Goal: Find specific page/section: Find specific page/section

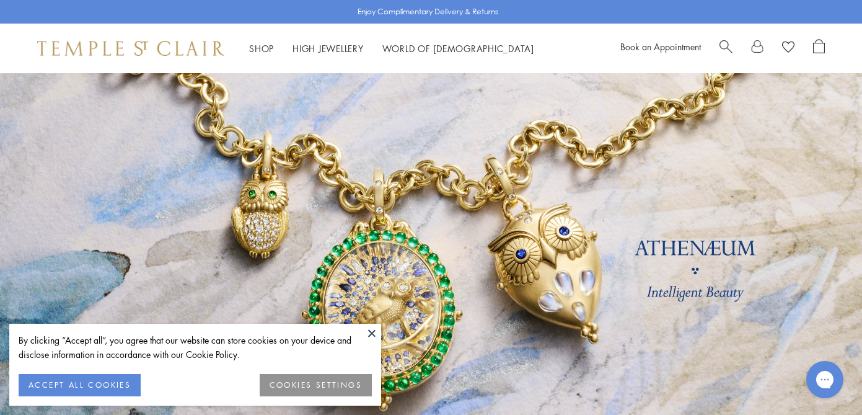
click at [369, 334] on button at bounding box center [372, 333] width 19 height 19
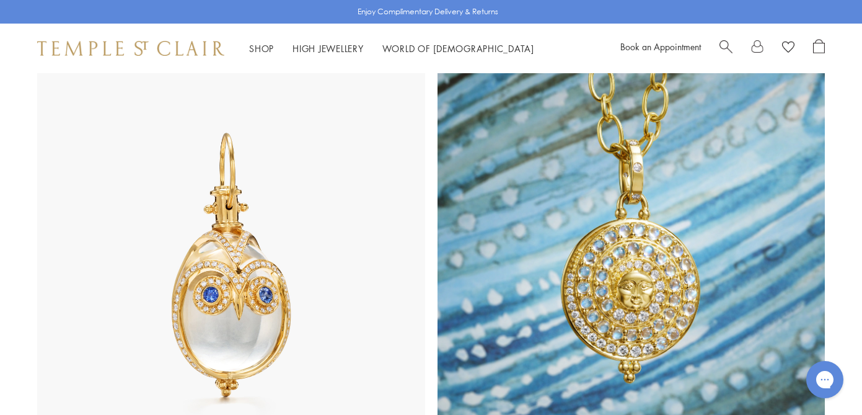
scroll to position [609, 0]
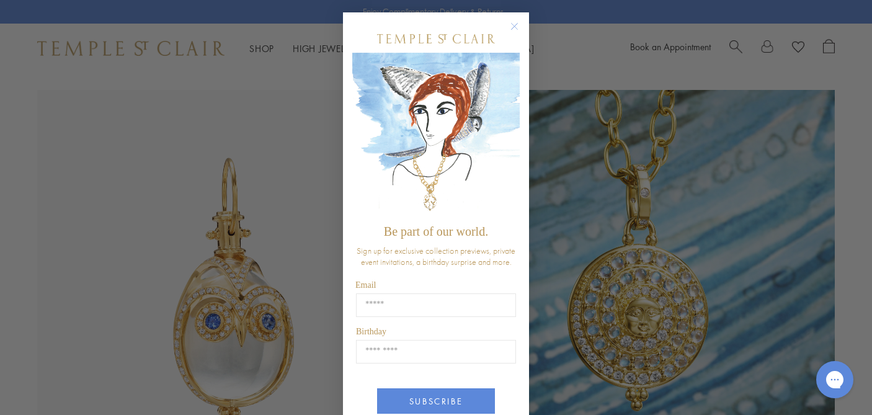
click at [516, 29] on circle "Close dialog" at bounding box center [514, 26] width 15 height 15
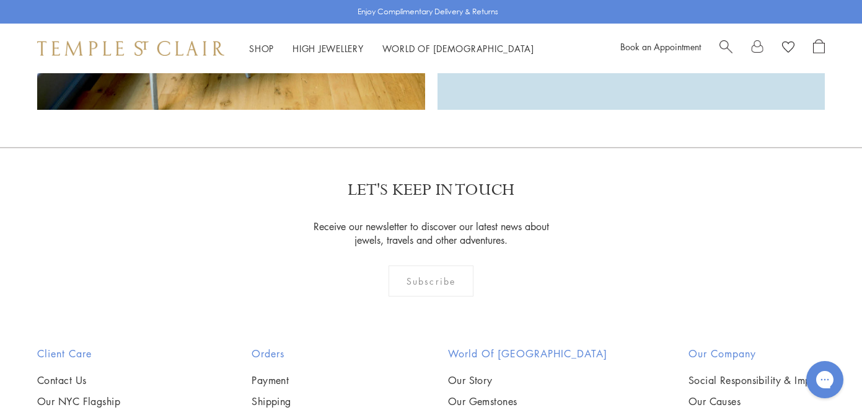
scroll to position [3428, 0]
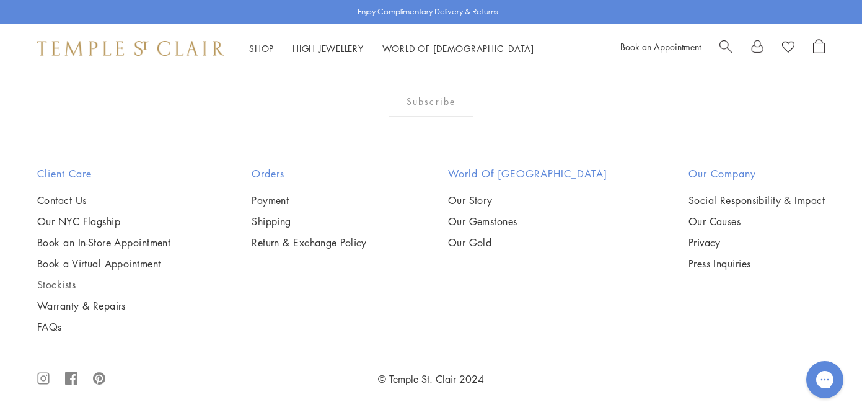
click at [52, 286] on link "Stockists" at bounding box center [103, 285] width 133 height 14
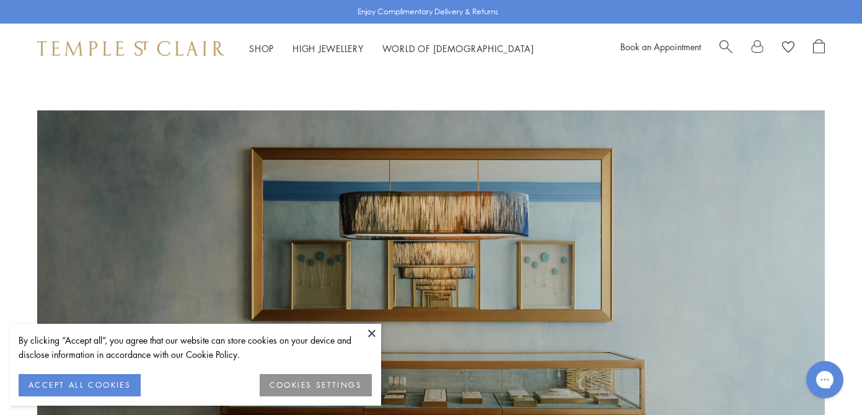
click at [373, 332] on button at bounding box center [372, 333] width 19 height 19
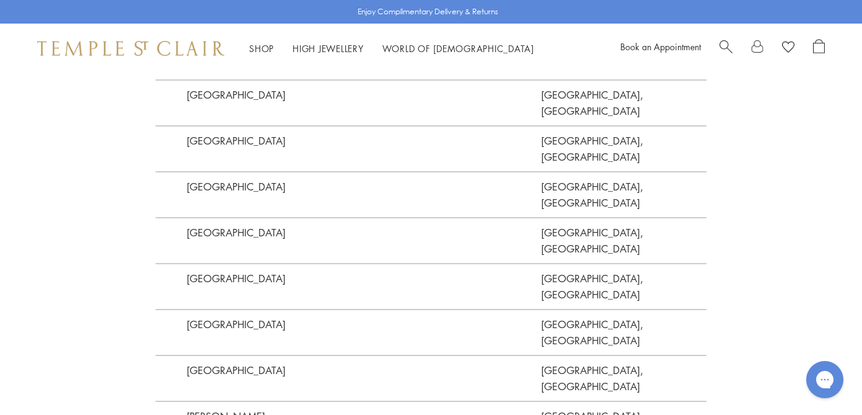
scroll to position [3504, 0]
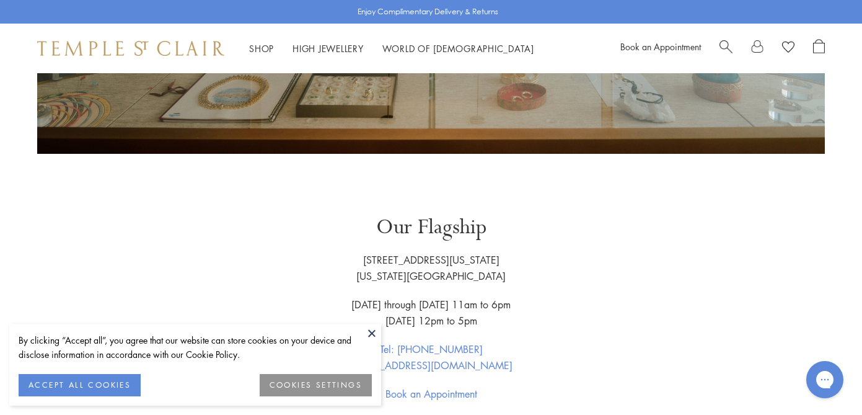
scroll to position [594, 0]
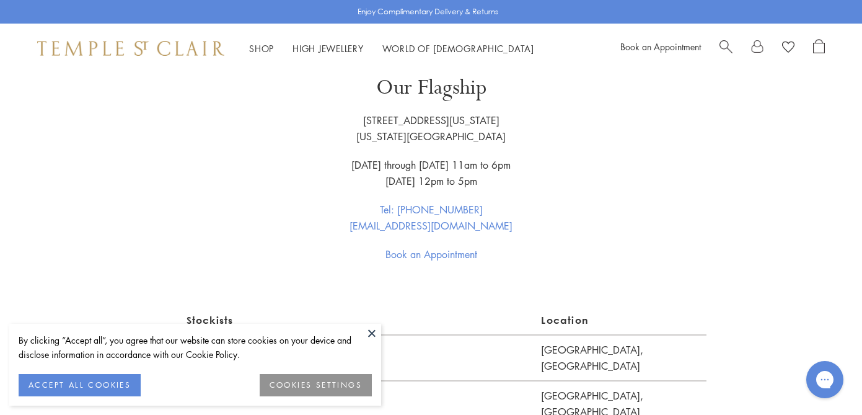
click at [371, 332] on button at bounding box center [372, 333] width 19 height 19
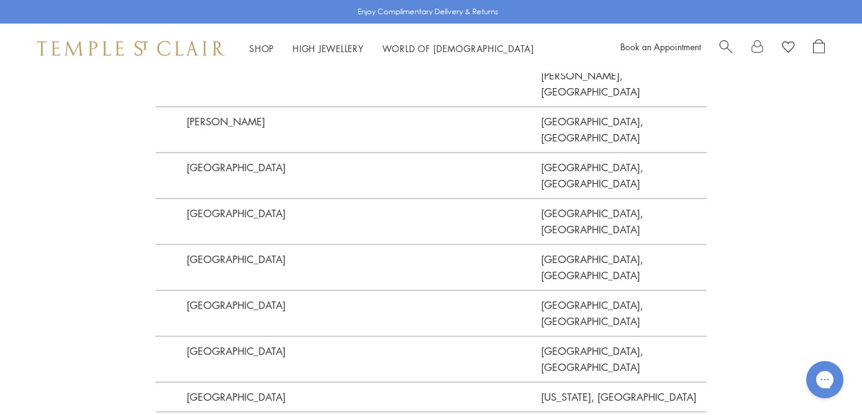
scroll to position [3506, 0]
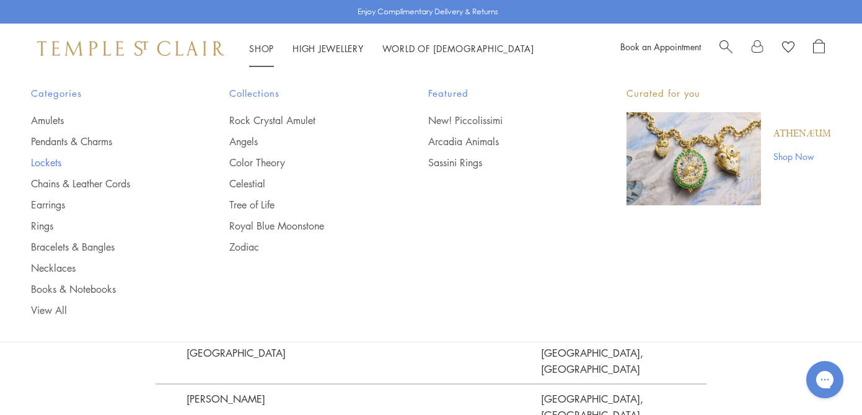
click at [39, 166] on link "Lockets" at bounding box center [105, 163] width 149 height 14
